Goal: Task Accomplishment & Management: Use online tool/utility

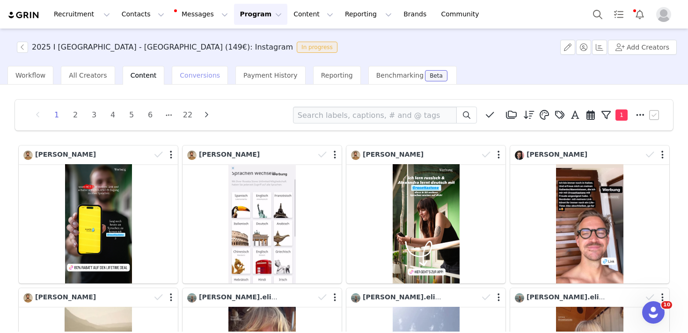
click at [180, 73] on span "Conversions" at bounding box center [200, 75] width 40 height 7
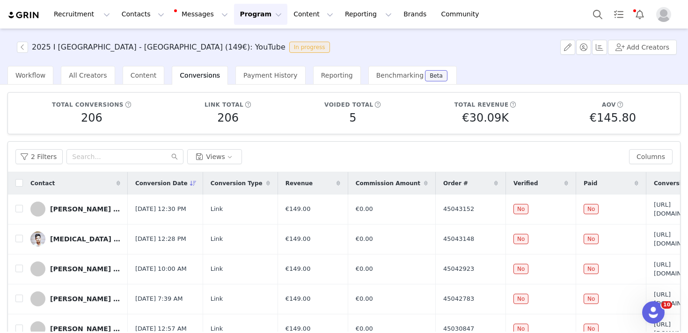
scroll to position [88, 0]
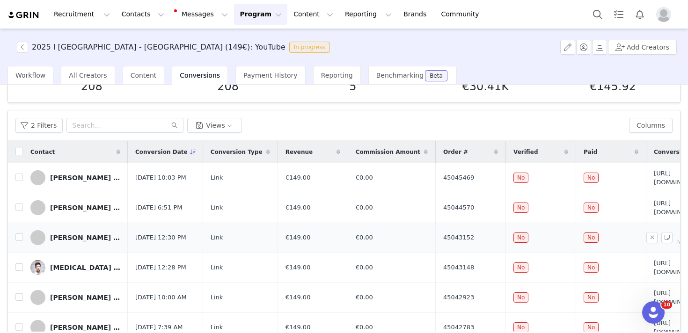
scroll to position [26, 0]
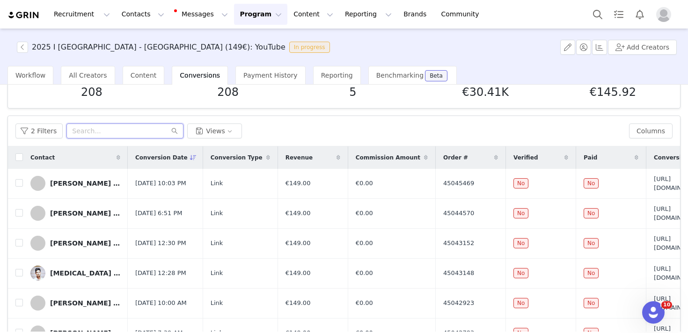
click at [109, 131] on input "text" at bounding box center [124, 130] width 117 height 15
type input "fin"
click at [21, 159] on input "checkbox" at bounding box center [18, 156] width 7 height 7
checkbox input "true"
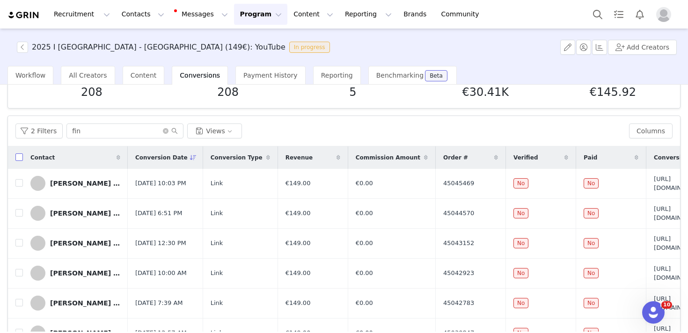
checkbox input "true"
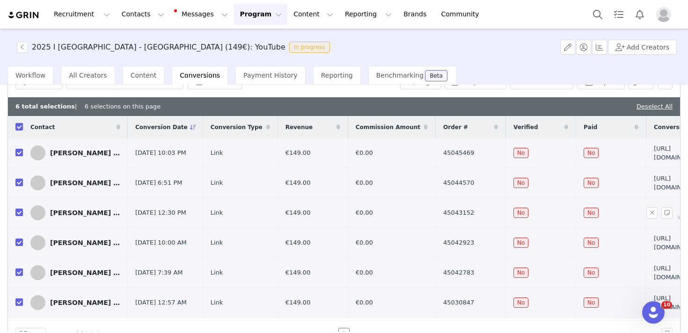
scroll to position [97, 0]
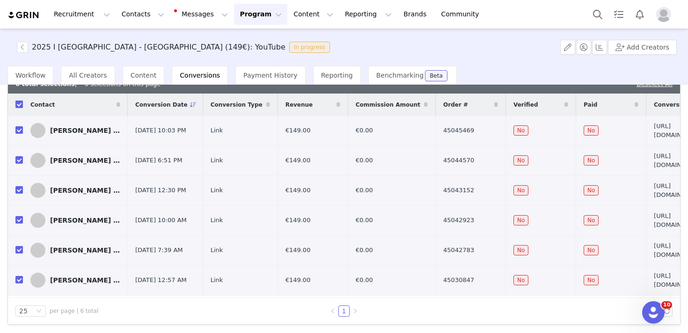
click at [22, 101] on input "checkbox" at bounding box center [18, 104] width 7 height 7
checkbox input "false"
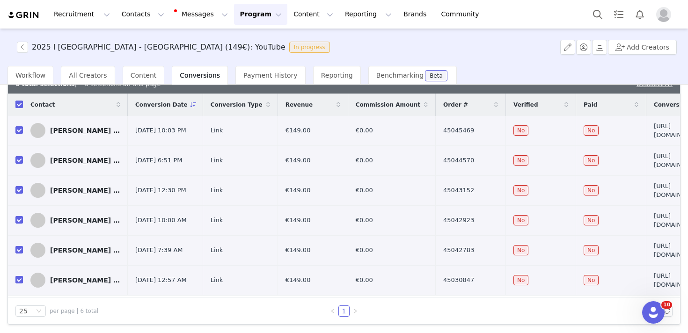
checkbox input "false"
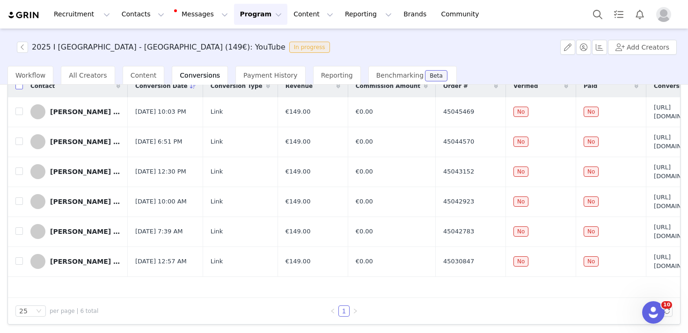
scroll to position [79, 0]
